Goal: Task Accomplishment & Management: Manage account settings

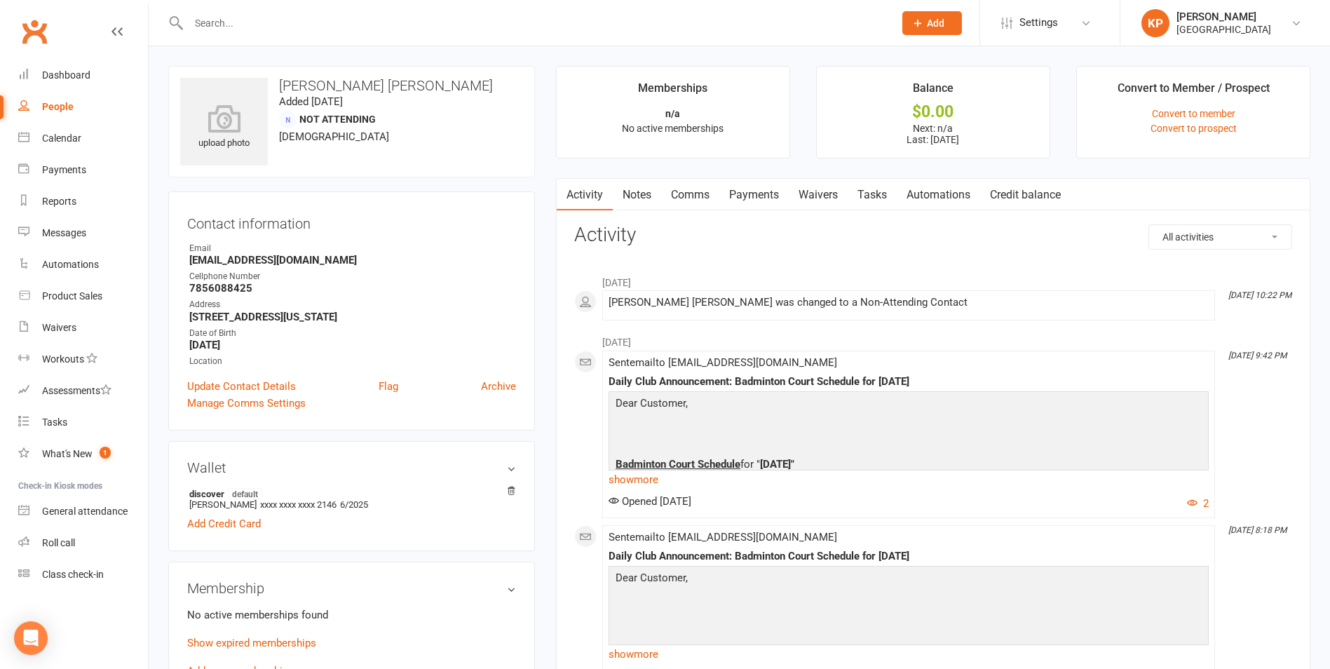
click at [217, 28] on input "text" at bounding box center [534, 23] width 700 height 20
paste input "[PERSON_NAME]"
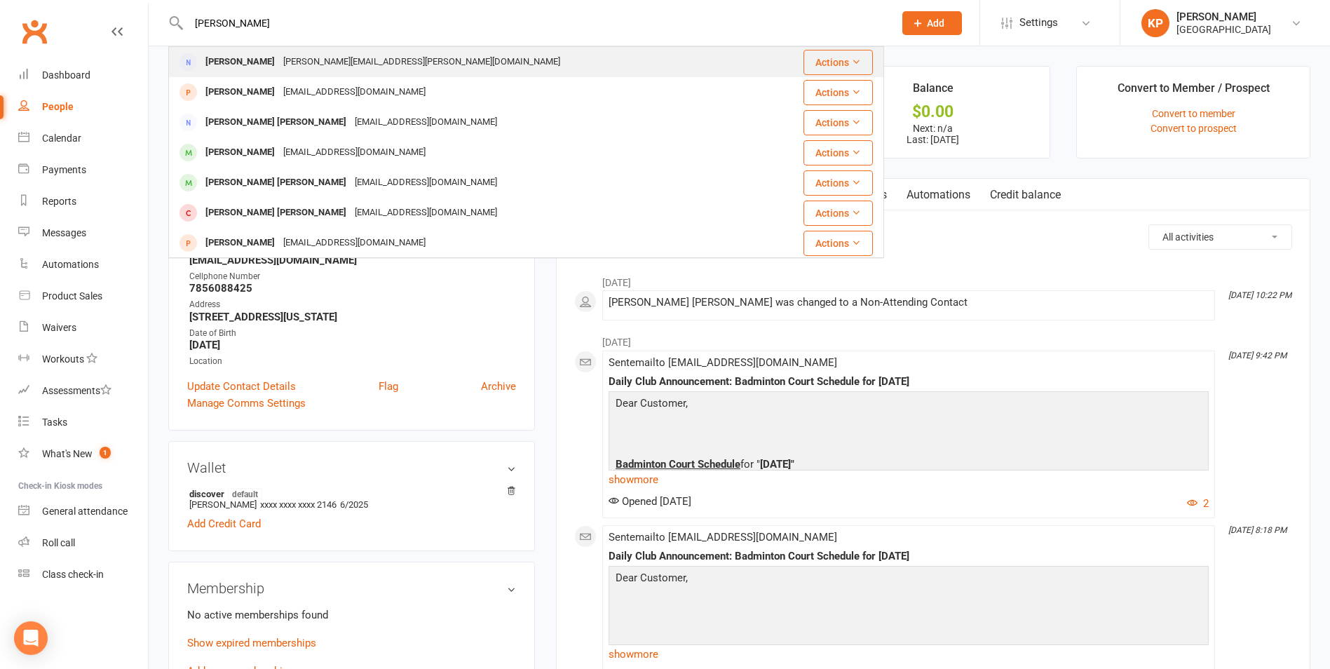
type input "[PERSON_NAME]"
click at [370, 63] on div "[PERSON_NAME][EMAIL_ADDRESS][PERSON_NAME][DOMAIN_NAME]" at bounding box center [421, 62] width 285 height 20
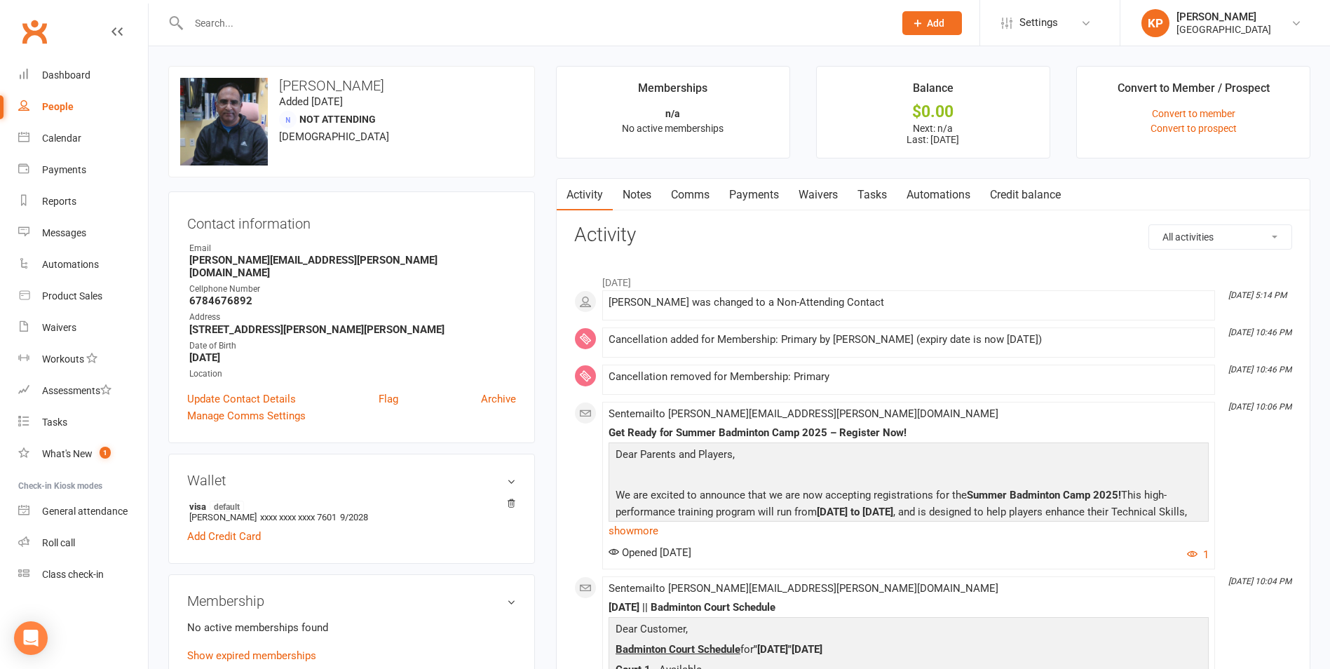
click at [773, 197] on link "Payments" at bounding box center [753, 195] width 69 height 32
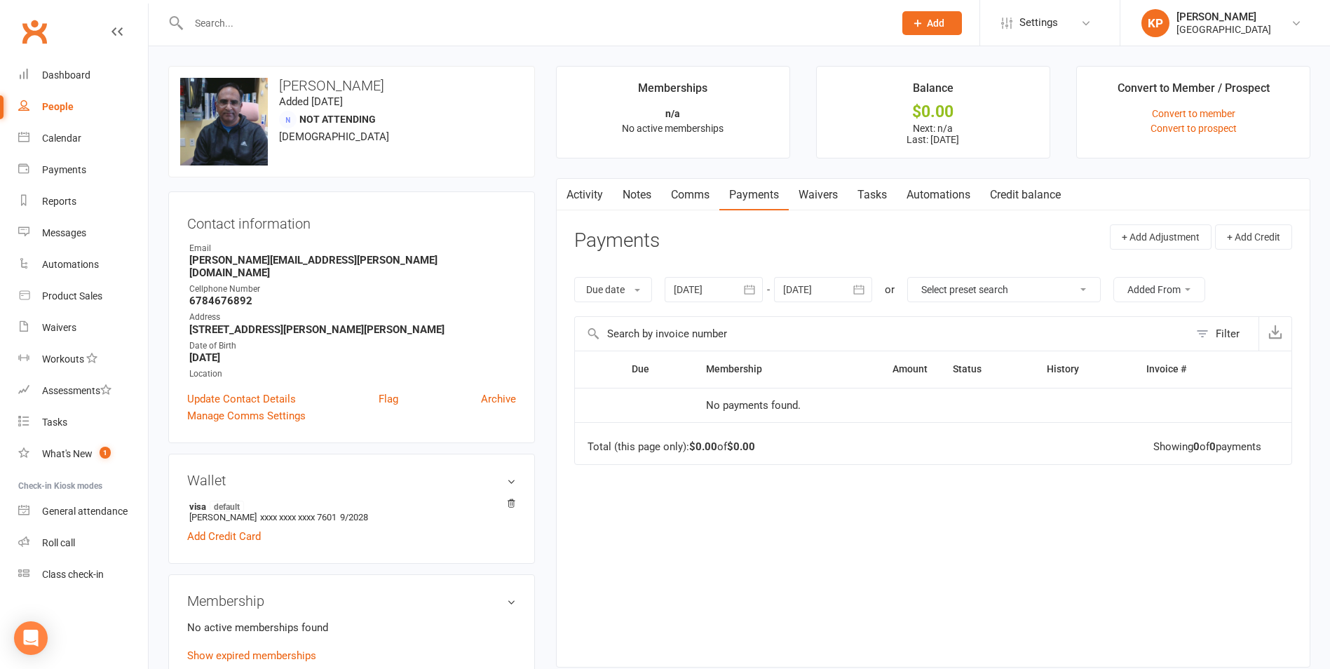
click at [738, 283] on div at bounding box center [714, 289] width 98 height 25
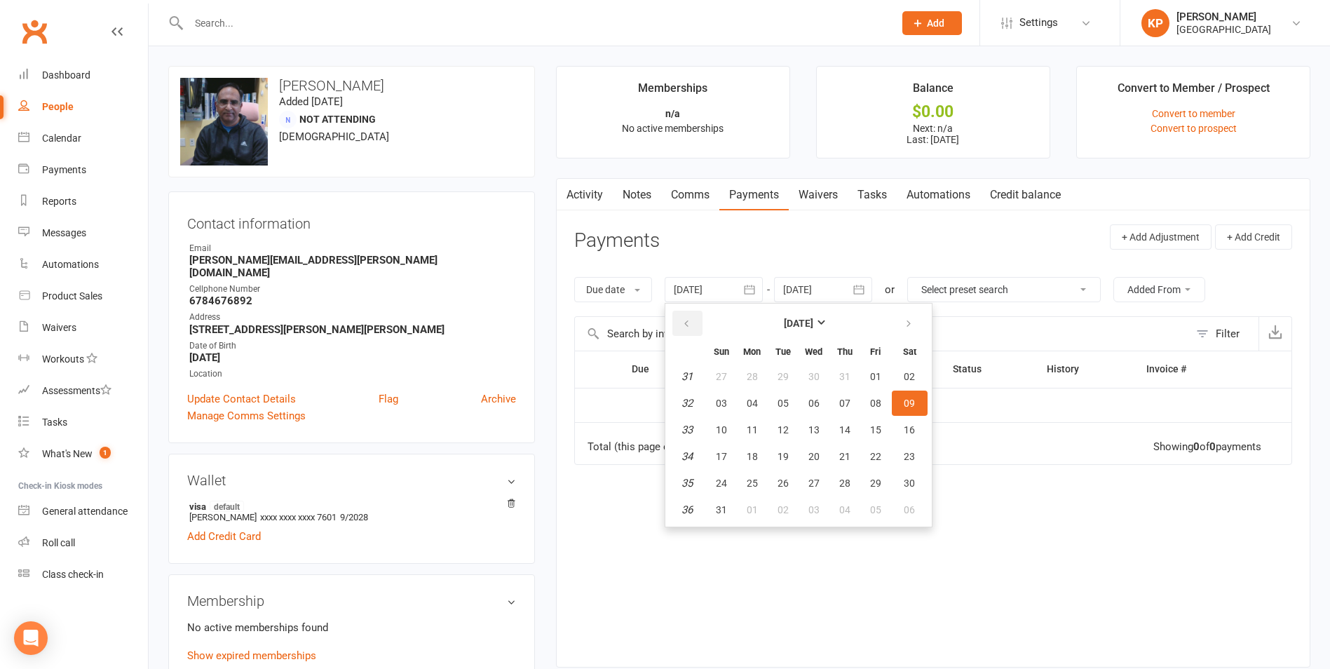
click at [675, 322] on button "button" at bounding box center [687, 323] width 30 height 25
click at [679, 324] on button "button" at bounding box center [687, 323] width 30 height 25
click at [752, 403] on span "07" at bounding box center [752, 402] width 11 height 11
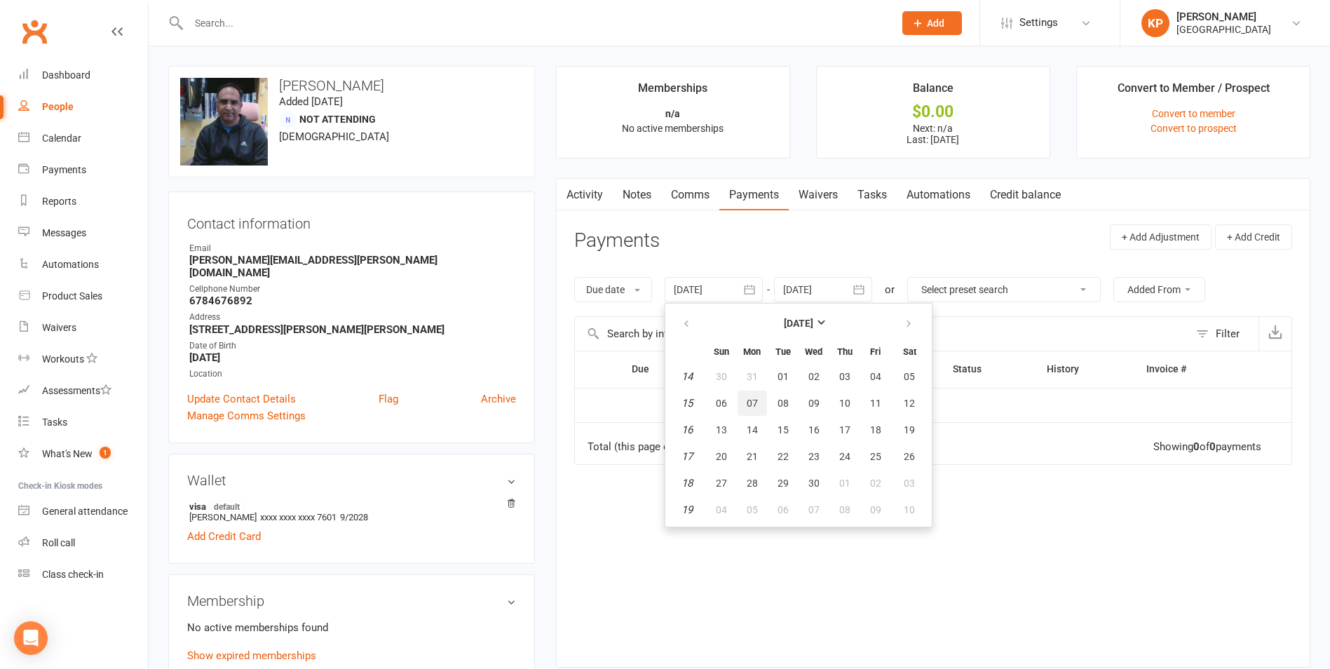
type input "[DATE]"
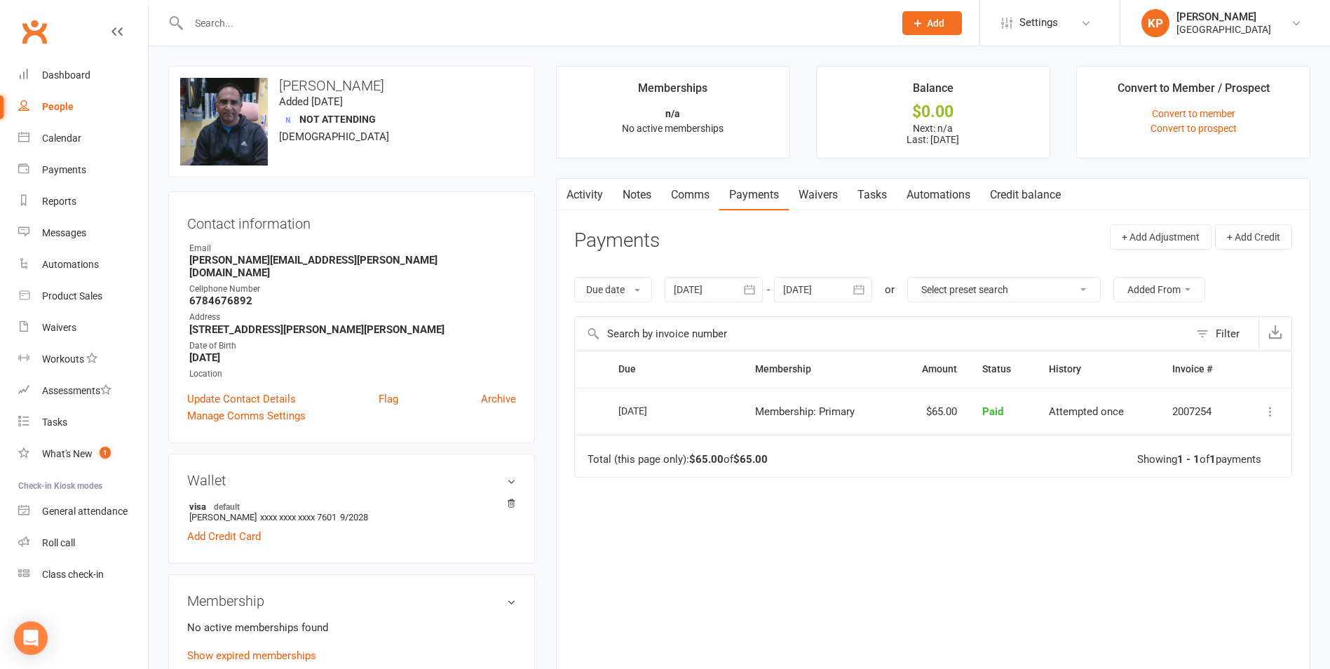
click at [267, 24] on input "text" at bounding box center [534, 23] width 700 height 20
paste input "[PERSON_NAME] [PERSON_NAME]"
type input "[PERSON_NAME] [PERSON_NAME]"
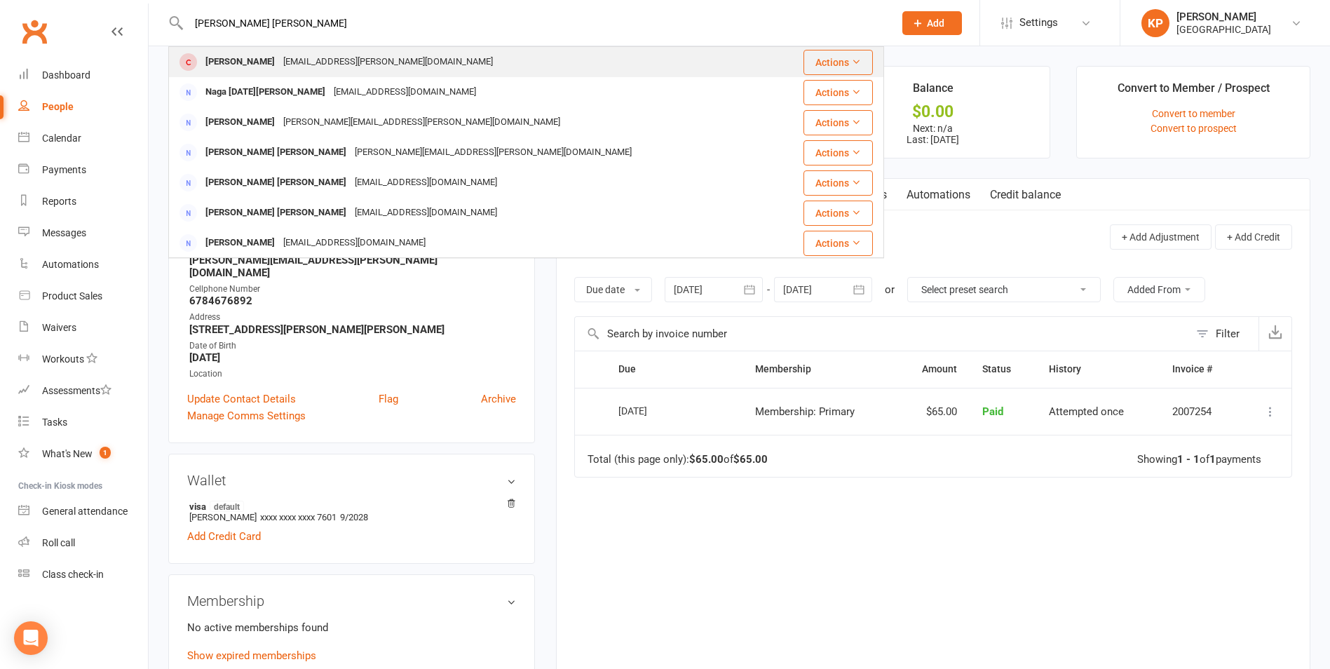
click at [315, 60] on div "[EMAIL_ADDRESS][PERSON_NAME][DOMAIN_NAME]" at bounding box center [388, 62] width 218 height 20
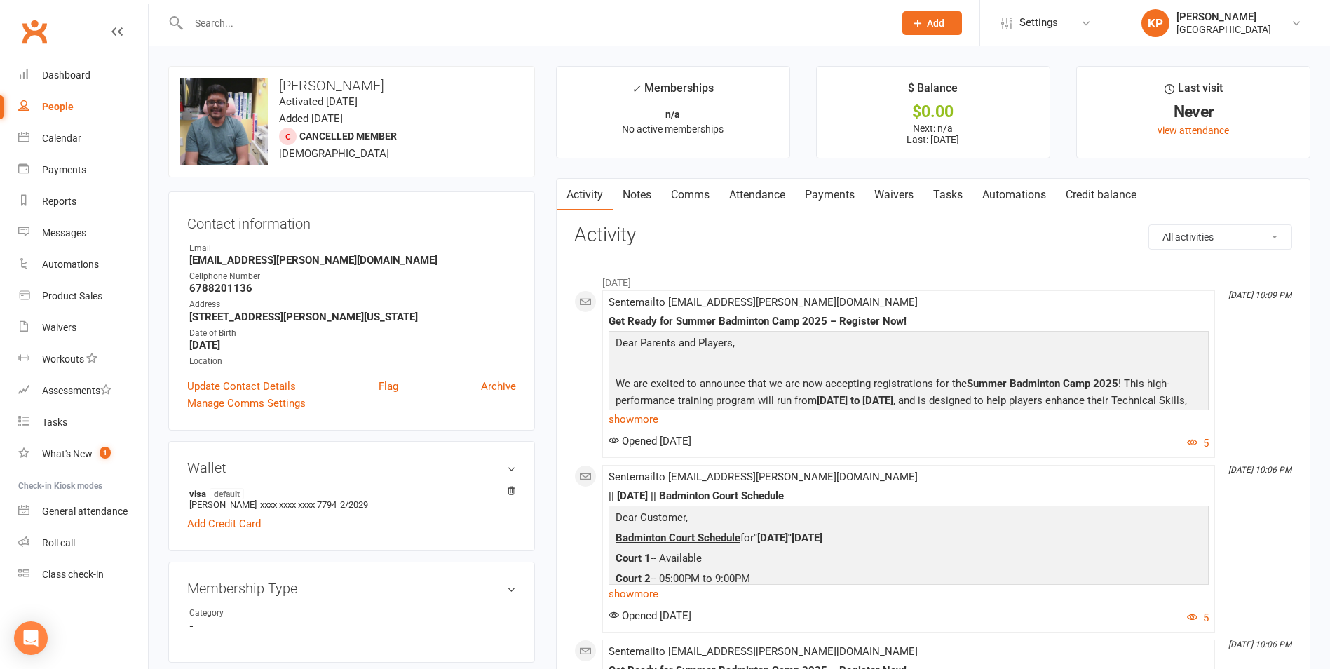
click at [813, 200] on link "Payments" at bounding box center [829, 195] width 69 height 32
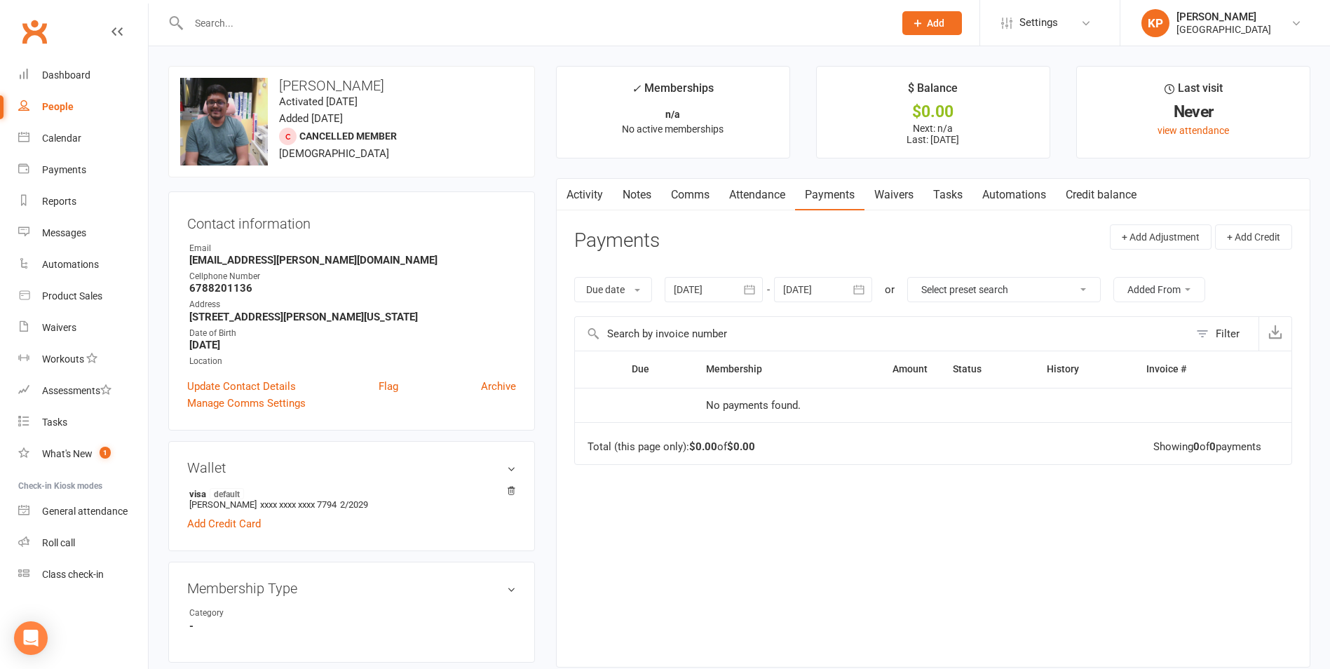
click at [749, 290] on icon "button" at bounding box center [749, 290] width 14 height 14
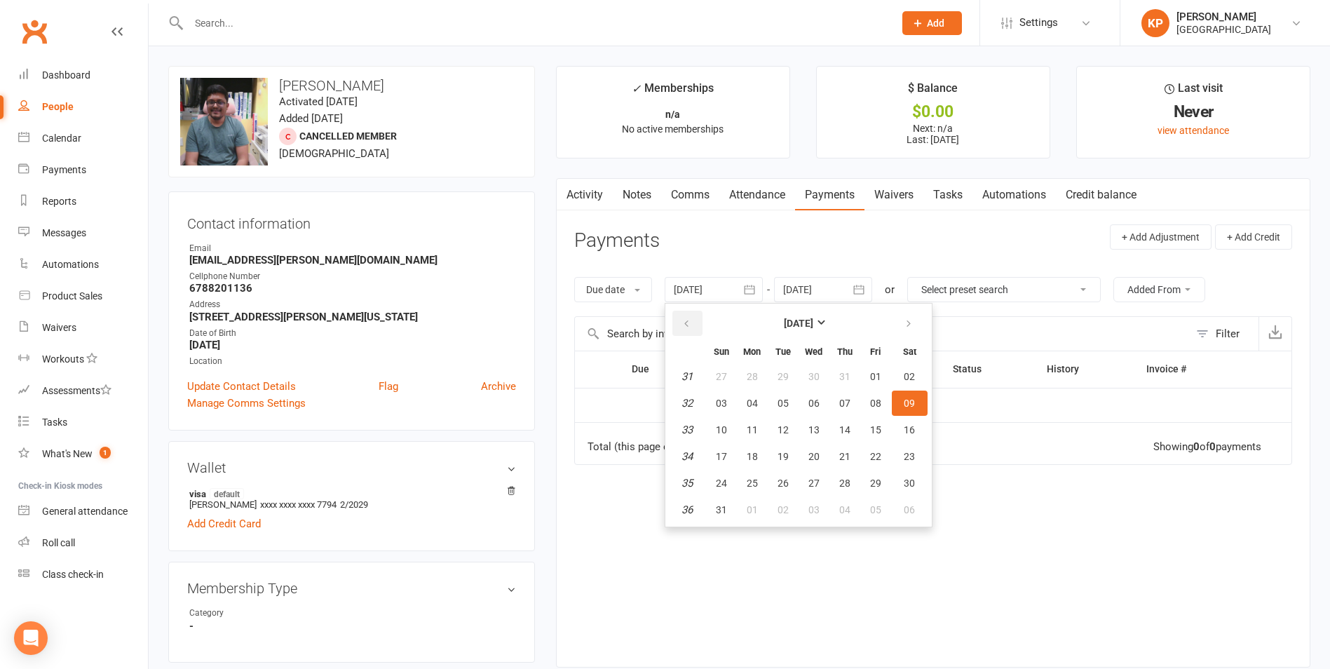
click at [680, 322] on button "button" at bounding box center [687, 323] width 30 height 25
click at [742, 375] on button "31" at bounding box center [751, 376] width 29 height 25
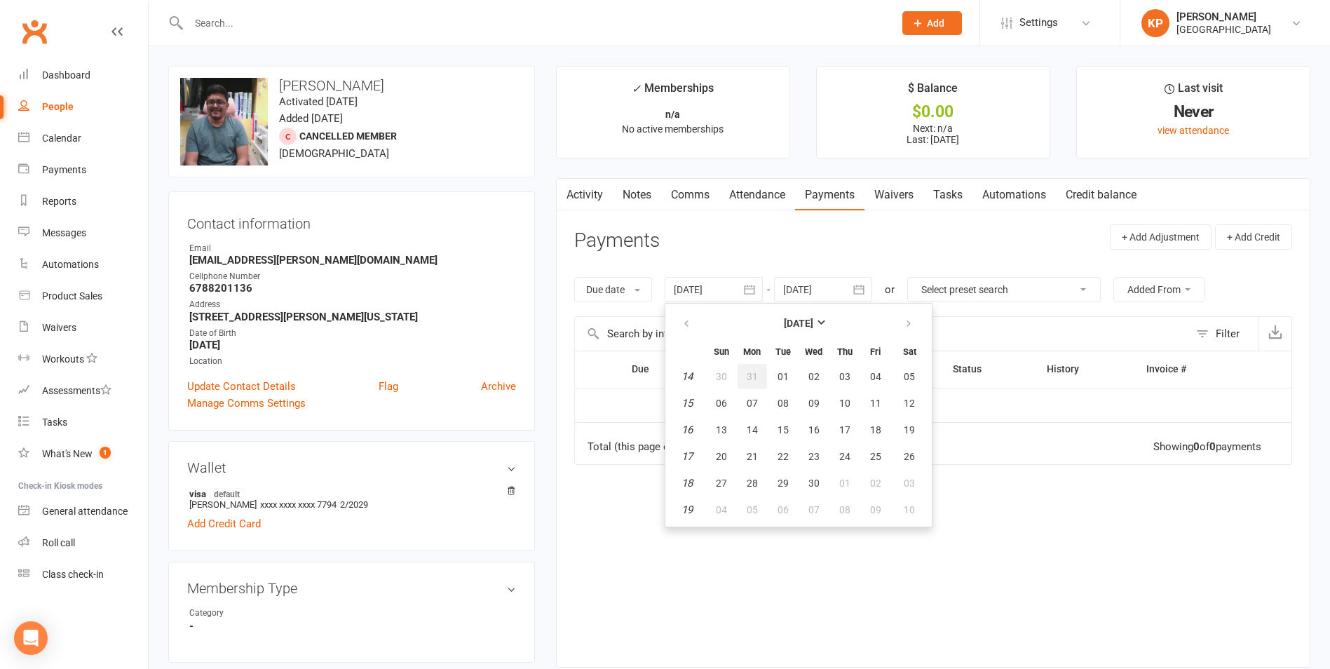
type input "[DATE]"
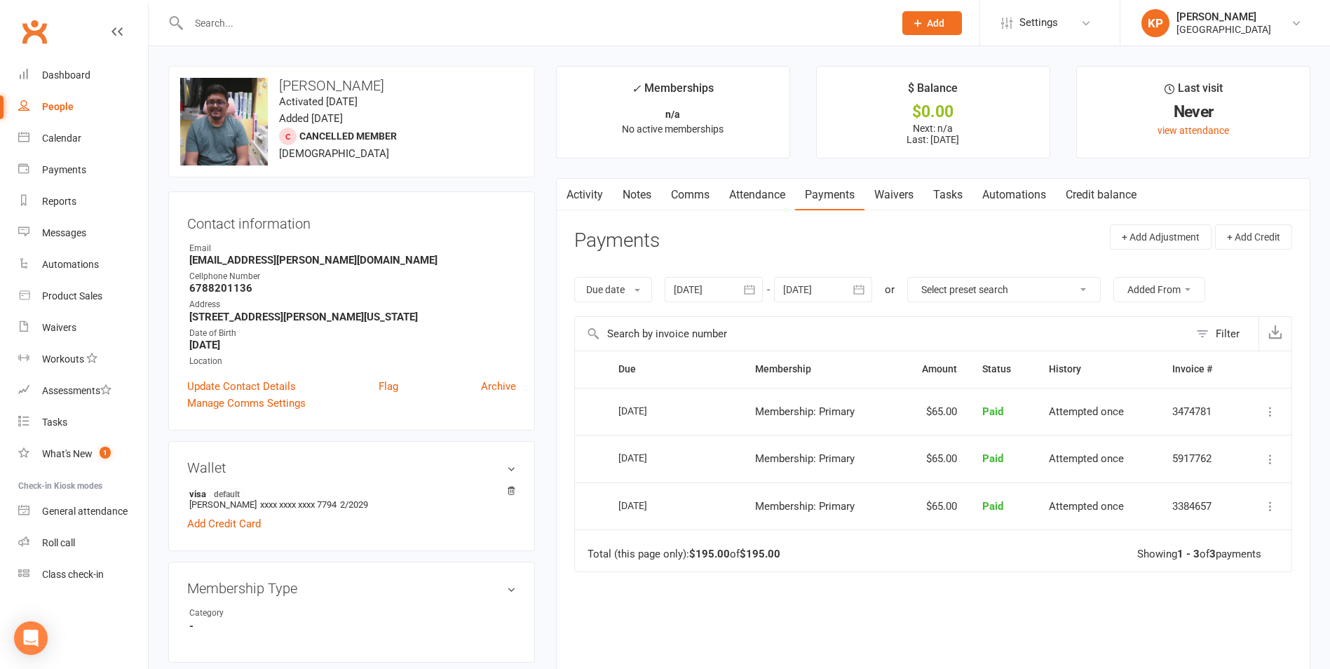
click at [586, 193] on link "Activity" at bounding box center [585, 195] width 56 height 32
